Goal: Task Accomplishment & Management: Manage account settings

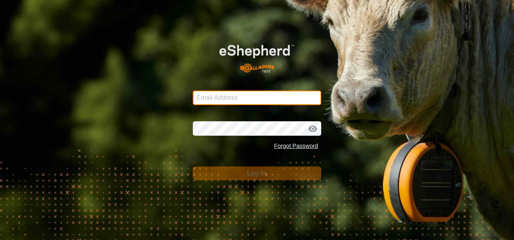
type input "[EMAIL_ADDRESS][DOMAIN_NAME]"
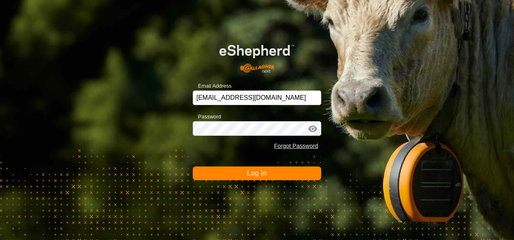
click at [263, 178] on button "Log In" at bounding box center [257, 174] width 129 height 14
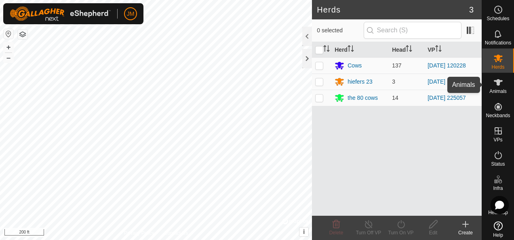
click at [494, 87] on icon at bounding box center [499, 83] width 10 height 10
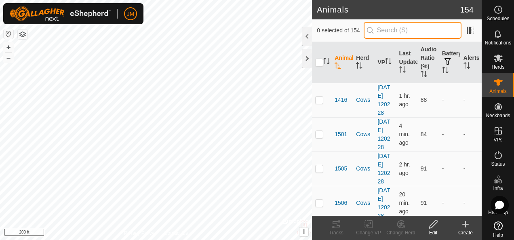
click at [396, 33] on input "text" at bounding box center [413, 30] width 98 height 17
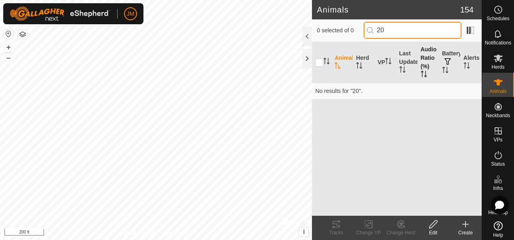
type input "2"
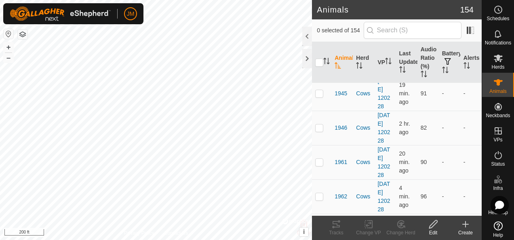
scroll to position [1698, 0]
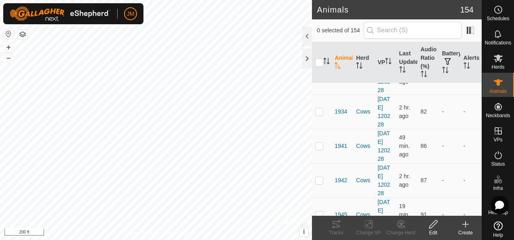
checkbox input "true"
drag, startPoint x: 317, startPoint y: 138, endPoint x: 326, endPoint y: 140, distance: 8.6
checkbox input "true"
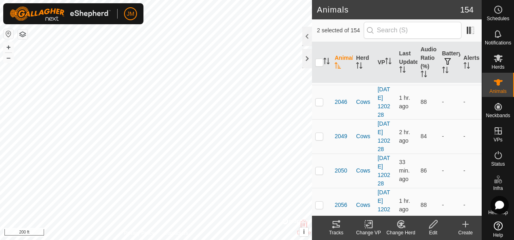
scroll to position [2386, 0]
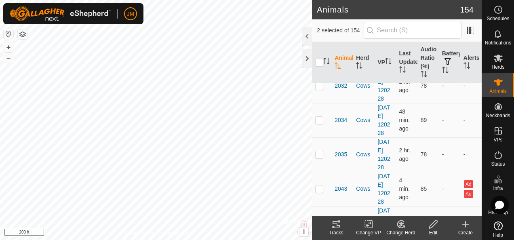
checkbox input "true"
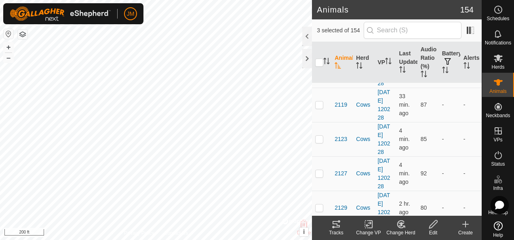
scroll to position [3033, 0]
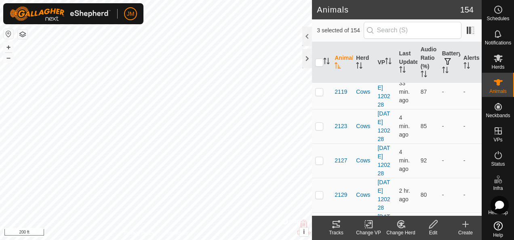
checkbox input "true"
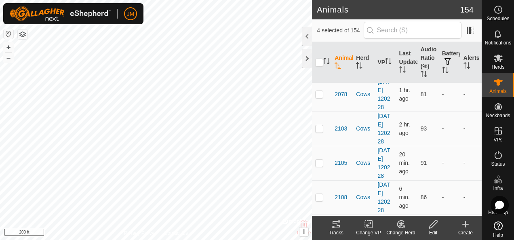
scroll to position [2790, 0]
drag, startPoint x: 317, startPoint y: 125, endPoint x: 323, endPoint y: 127, distance: 6.4
checkbox input "true"
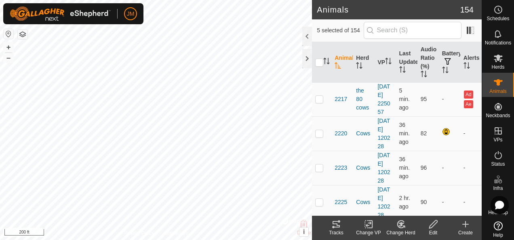
scroll to position [4003, 0]
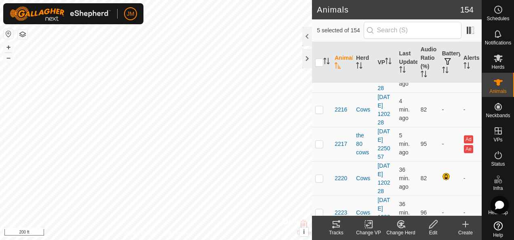
checkbox input "true"
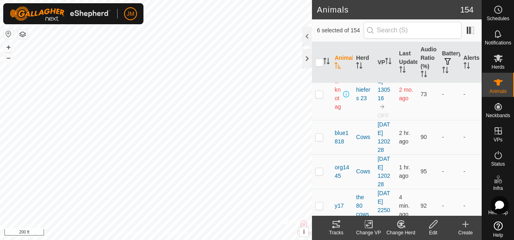
scroll to position [5014, 0]
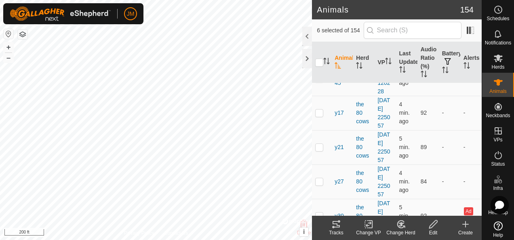
checkbox input "true"
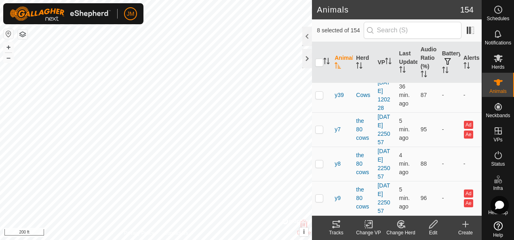
scroll to position [5620, 0]
checkbox input "true"
click at [337, 226] on icon at bounding box center [337, 225] width 10 height 10
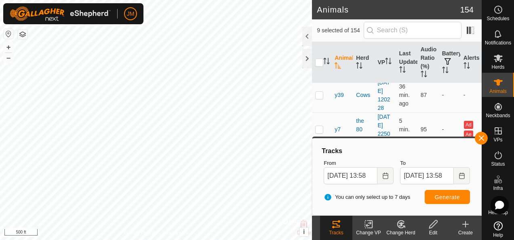
click at [386, 202] on body "JM Schedules Notifications Herds Animals Neckbands VPs Status Infra Heatmap Hel…" at bounding box center [257, 120] width 514 height 240
click at [484, 136] on button "button" at bounding box center [481, 138] width 13 height 13
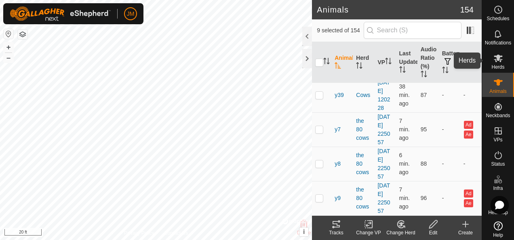
click at [494, 56] on icon at bounding box center [498, 59] width 9 height 8
